Goal: Task Accomplishment & Management: Complete application form

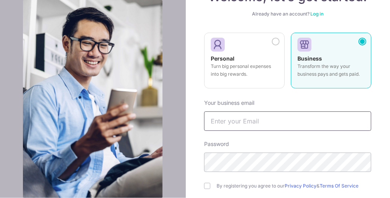
scroll to position [78, 0]
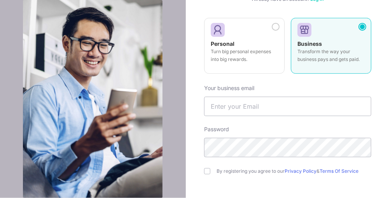
click at [339, 64] on div "Business Transform the way your business pays and gets paid." at bounding box center [330, 53] width 67 height 27
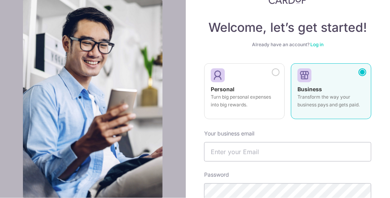
scroll to position [78, 0]
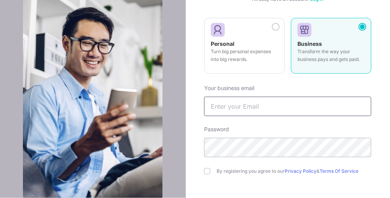
click at [226, 111] on input "text" at bounding box center [287, 106] width 167 height 19
type input "t"
type input "[EMAIL_ADDRESS][DOMAIN_NAME]"
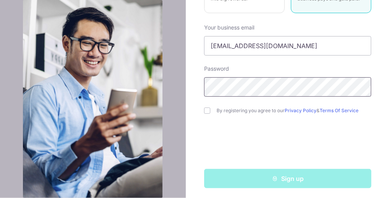
scroll to position [140, 0]
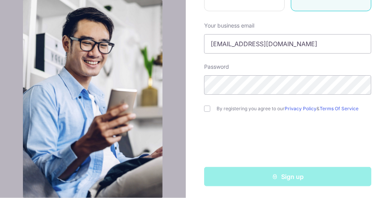
click at [207, 112] on div "By registering you agree to our Privacy Policy & Terms Of Service" at bounding box center [287, 108] width 167 height 9
click at [205, 106] on input "checkbox" at bounding box center [207, 109] width 6 height 6
checkbox input "true"
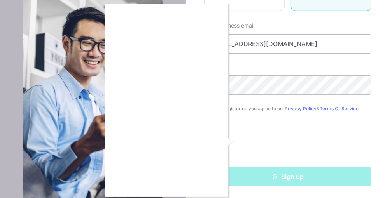
click at [288, 178] on div at bounding box center [195, 99] width 390 height 198
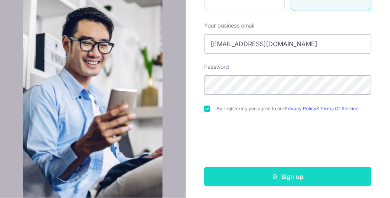
click at [319, 173] on button "Sign up" at bounding box center [287, 176] width 167 height 19
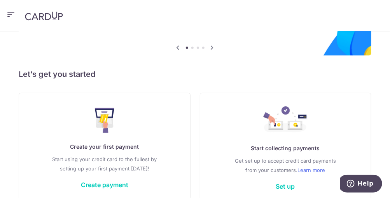
scroll to position [107, 0]
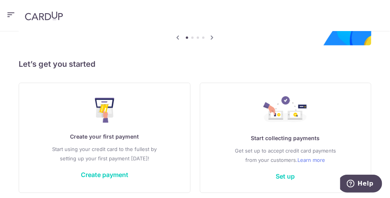
click at [173, 145] on p "Start using your credit card to the fullest by setting up your first payment to…" at bounding box center [105, 154] width 140 height 19
click at [128, 171] on link "Create payment" at bounding box center [104, 175] width 47 height 8
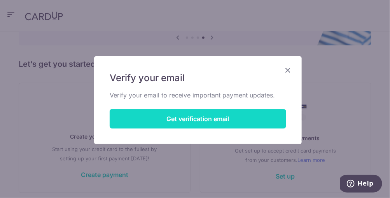
click at [183, 119] on button "Get verification email" at bounding box center [198, 118] width 176 height 19
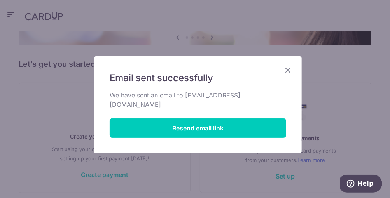
click at [287, 69] on icon "Close" at bounding box center [287, 70] width 9 height 10
